Goal: Task Accomplishment & Management: Use online tool/utility

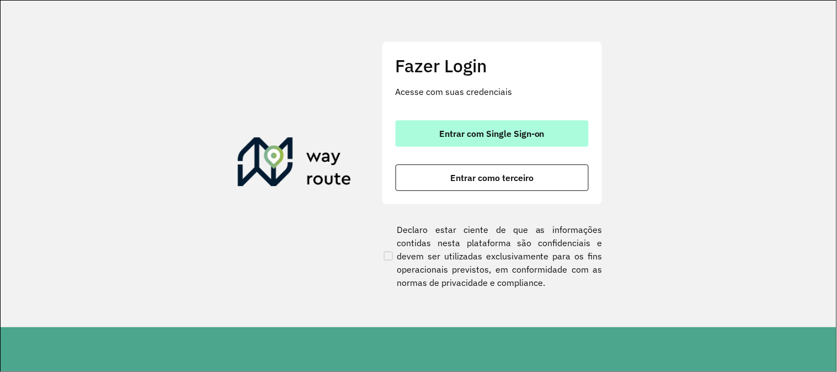
click at [520, 133] on span "Entrar com Single Sign-on" at bounding box center [491, 133] width 105 height 9
click at [485, 136] on span "Entrar com Single Sign-on" at bounding box center [491, 133] width 105 height 9
